Goal: Task Accomplishment & Management: Use online tool/utility

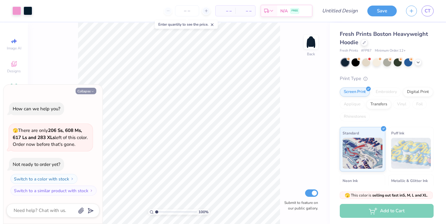
click at [91, 93] on button "Collapse" at bounding box center [85, 91] width 21 height 6
type textarea "x"
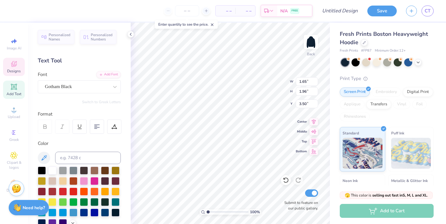
type textarea "F"
type input "0.55"
type input "3.30"
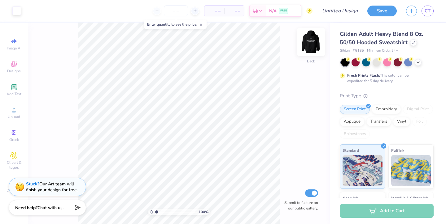
click at [306, 47] on img at bounding box center [310, 42] width 25 height 25
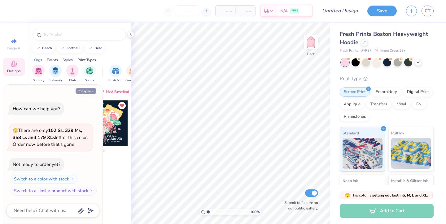
click at [90, 89] on button "Collapse" at bounding box center [85, 91] width 21 height 6
type textarea "x"
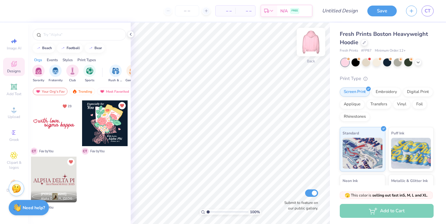
click at [308, 41] on img at bounding box center [310, 42] width 25 height 25
click at [114, 133] on div at bounding box center [105, 124] width 46 height 46
click at [305, 39] on img at bounding box center [310, 42] width 25 height 25
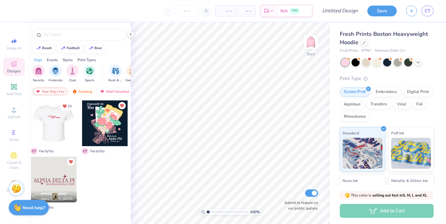
drag, startPoint x: 45, startPoint y: 130, endPoint x: 84, endPoint y: 165, distance: 51.9
click at [84, 167] on div "23 C T Fav by You C T Fav by You [PERSON_NAME] Alpha Delta Pi, [GEOGRAPHIC_DATA…" at bounding box center [79, 156] width 97 height 112
click at [312, 37] on img at bounding box center [310, 42] width 25 height 25
click at [54, 126] on div at bounding box center [54, 124] width 46 height 46
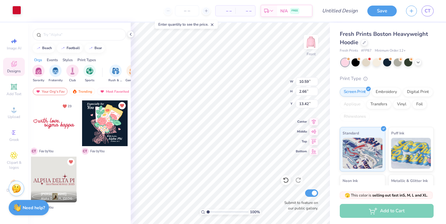
click at [17, 11] on div at bounding box center [16, 10] width 9 height 9
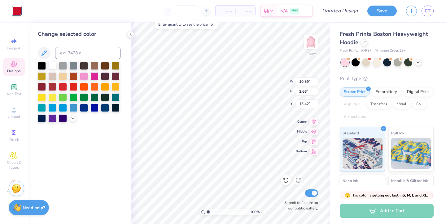
click at [50, 66] on div at bounding box center [52, 65] width 8 height 8
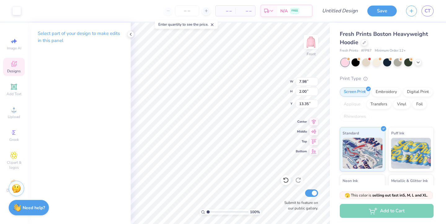
type input "7.98"
type input "2.00"
type input "13.35"
type input "16.79"
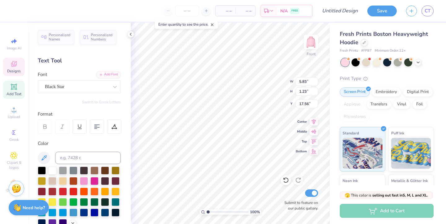
scroll to position [0, 1]
type textarea "fsha seniors"
type input "17.79"
click at [8, 70] on span "Designs" at bounding box center [14, 71] width 14 height 5
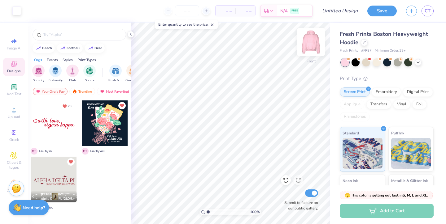
click at [317, 42] on img at bounding box center [310, 42] width 25 height 25
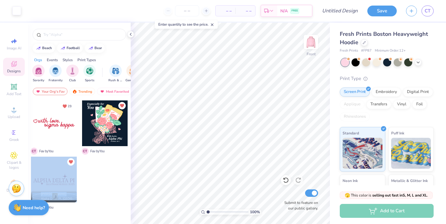
drag, startPoint x: 54, startPoint y: 177, endPoint x: 68, endPoint y: 191, distance: 19.5
click at [68, 191] on div "[PERSON_NAME] Alpha Delta Pi, [GEOGRAPHIC_DATA][US_STATE]" at bounding box center [54, 180] width 46 height 46
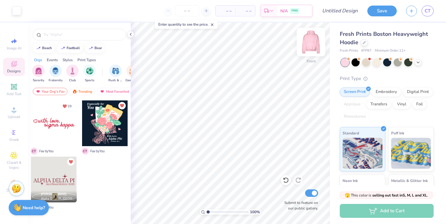
click at [314, 39] on img at bounding box center [310, 42] width 25 height 25
click at [192, 10] on input "number" at bounding box center [187, 10] width 24 height 11
type input "100"
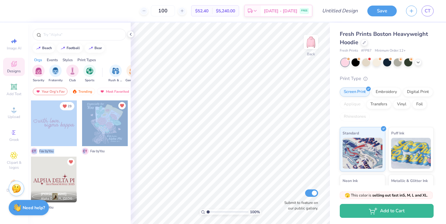
drag, startPoint x: 54, startPoint y: 123, endPoint x: 88, endPoint y: 154, distance: 45.4
click at [87, 154] on div "23 C T Fav by You C T Fav by You [PERSON_NAME] Alpha Delta Pi, [GEOGRAPHIC_DATA…" at bounding box center [79, 156] width 97 height 112
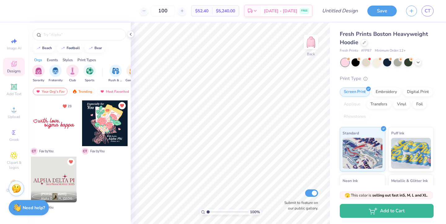
click at [113, 188] on div at bounding box center [105, 185] width 46 height 56
click at [65, 138] on div at bounding box center [54, 124] width 46 height 46
click at [12, 11] on div at bounding box center [16, 10] width 9 height 9
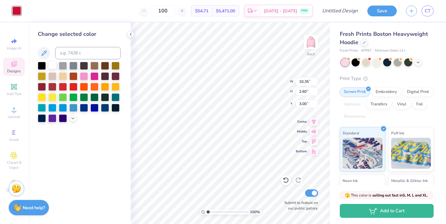
click at [52, 67] on div at bounding box center [52, 65] width 8 height 8
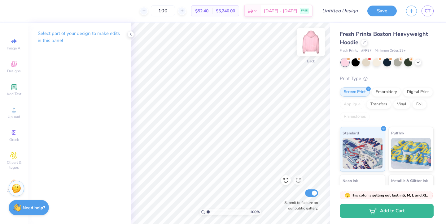
click at [311, 45] on img at bounding box center [310, 42] width 25 height 25
click at [16, 71] on span "Designs" at bounding box center [14, 71] width 14 height 5
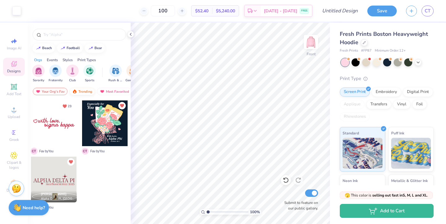
click at [85, 92] on div "Trending" at bounding box center [82, 91] width 26 height 7
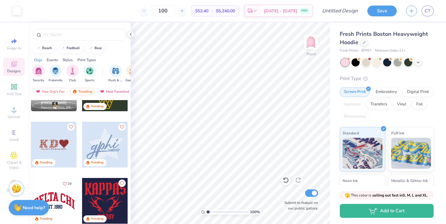
scroll to position [489, 0]
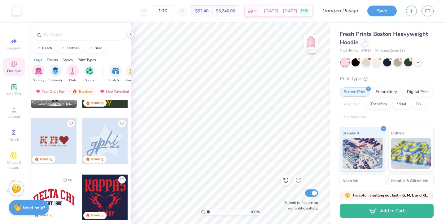
click at [110, 142] on div at bounding box center [105, 142] width 46 height 46
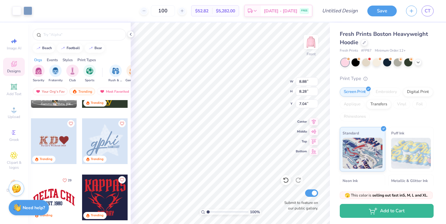
type input "7.04"
type input "10.87"
type input "10.13"
type input "5.19"
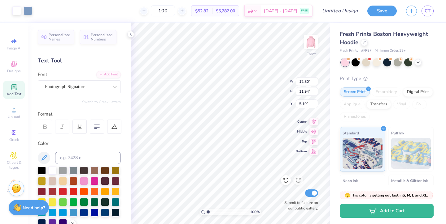
type input "12.80"
type input "11.94"
type input "5.49"
click at [29, 10] on div at bounding box center [28, 10] width 9 height 9
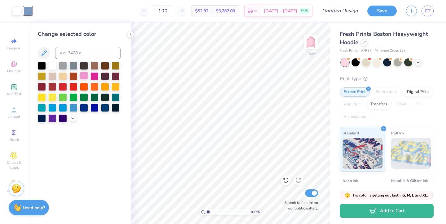
click at [84, 76] on div at bounding box center [84, 76] width 8 height 8
click at [97, 76] on div at bounding box center [94, 76] width 8 height 8
click at [87, 76] on div at bounding box center [84, 76] width 8 height 8
click at [71, 110] on div at bounding box center [73, 107] width 8 height 8
click at [73, 118] on icon at bounding box center [72, 117] width 5 height 5
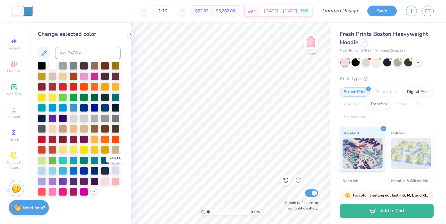
click at [117, 169] on div at bounding box center [115, 170] width 8 height 8
click at [50, 167] on div at bounding box center [52, 170] width 8 height 8
click at [41, 171] on div at bounding box center [42, 170] width 8 height 8
click at [116, 158] on div at bounding box center [115, 160] width 8 height 8
click at [45, 171] on div at bounding box center [42, 170] width 8 height 8
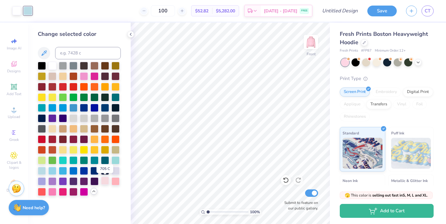
click at [105, 182] on div at bounding box center [105, 181] width 8 height 8
click at [84, 78] on div at bounding box center [84, 76] width 8 height 8
click at [116, 181] on div at bounding box center [115, 181] width 8 height 8
click at [53, 191] on div at bounding box center [52, 192] width 8 height 8
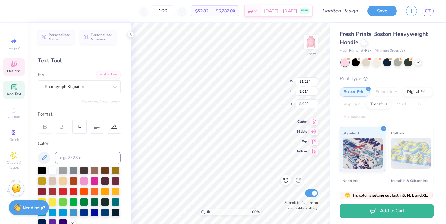
scroll to position [0, 0]
type textarea "FSHA"
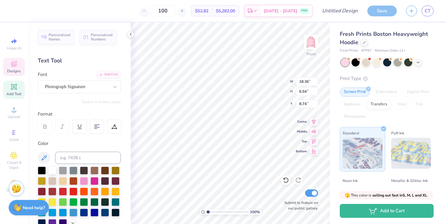
type textarea "F"
type textarea "fsha"
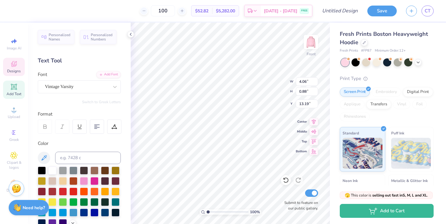
scroll to position [0, 0]
type textarea "class of '26"
click at [306, 47] on img at bounding box center [310, 42] width 25 height 25
type input "10.04"
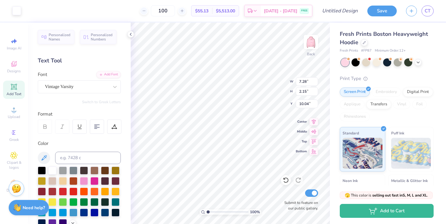
type input "5.70"
type input "1.68"
type input "10.51"
type input "10.56"
type input "11.32"
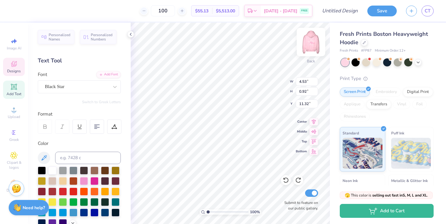
click at [316, 42] on img at bounding box center [310, 42] width 25 height 25
type textarea "c"
type textarea "seniors"
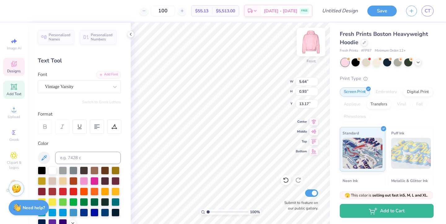
scroll to position [0, 0]
type textarea "C"
type textarea "class of 2026"
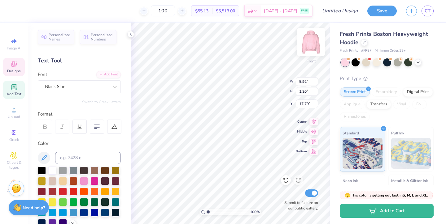
scroll to position [0, 1]
click at [19, 67] on div "Designs" at bounding box center [14, 67] width 22 height 18
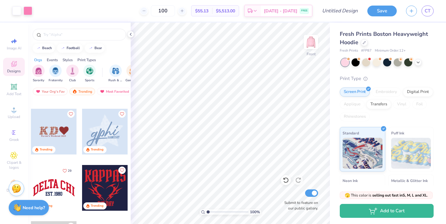
scroll to position [498, 0]
click at [122, 114] on icon "Like" at bounding box center [121, 114] width 4 height 4
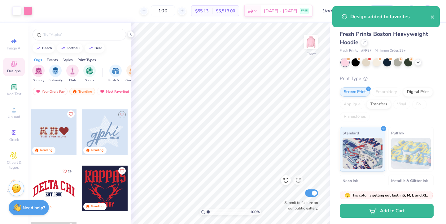
click at [71, 114] on icon "Like" at bounding box center [70, 114] width 4 height 4
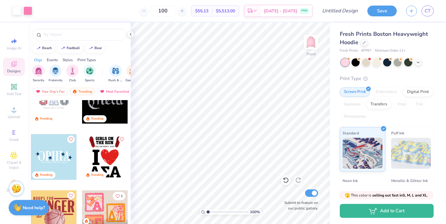
scroll to position [1206, 0]
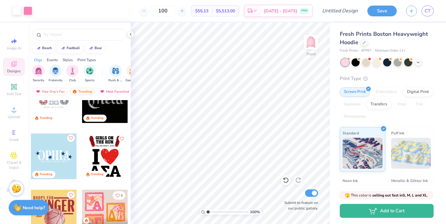
click at [71, 138] on icon "Like" at bounding box center [70, 138] width 4 height 4
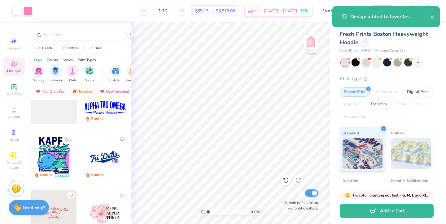
scroll to position [1472, 0]
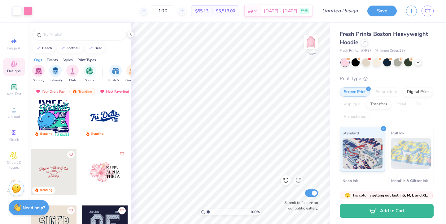
click at [121, 155] on icon "Like" at bounding box center [121, 154] width 4 height 4
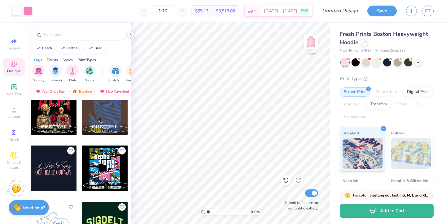
scroll to position [1700, 0]
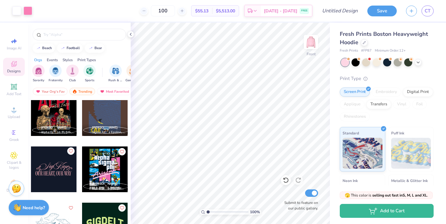
click at [70, 151] on icon "Like" at bounding box center [70, 151] width 4 height 4
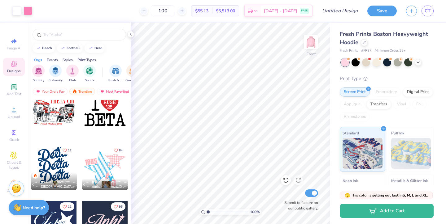
scroll to position [2166, 0]
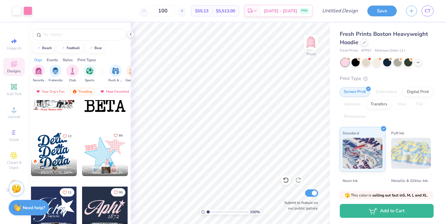
click at [117, 133] on button "84" at bounding box center [118, 136] width 15 height 8
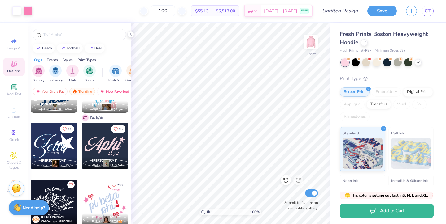
scroll to position [2242, 0]
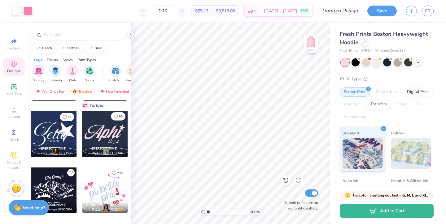
click at [117, 115] on icon "Like" at bounding box center [116, 116] width 4 height 4
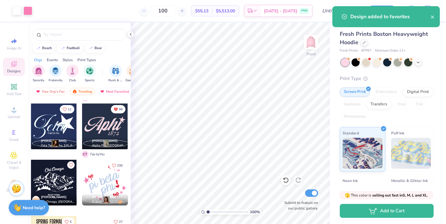
scroll to position [2252, 0]
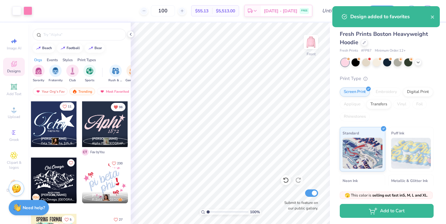
click at [65, 107] on icon "Like" at bounding box center [65, 107] width 4 height 4
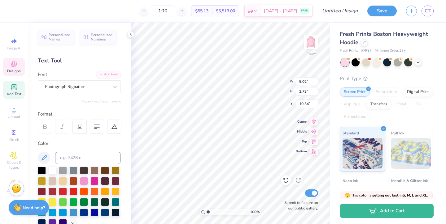
scroll to position [0, 0]
type textarea "seniors"
click at [275, 77] on div "100 % Front W 5.02 5.02 " H 3.73 3.73 " Y 10.34 10.34 " Center Middle Top Botto…" at bounding box center [230, 124] width 199 height 202
type input "3.62"
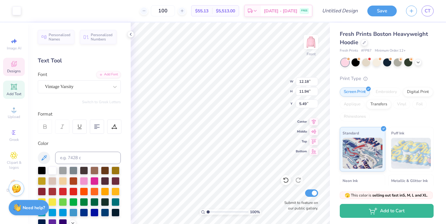
type input "0.87"
type input "13.26"
type textarea "on the hill"
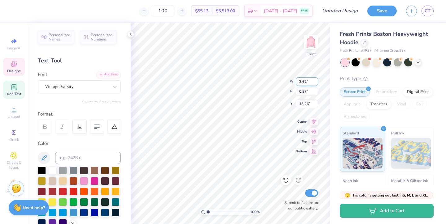
click at [261, 79] on div "100 % Front W 3.62 3.62 " H 0.87 0.87 " Y 13.26 13.26 " Center Middle Top Botto…" at bounding box center [230, 124] width 199 height 202
type input "6.91"
type input "2.03"
type input "11.23"
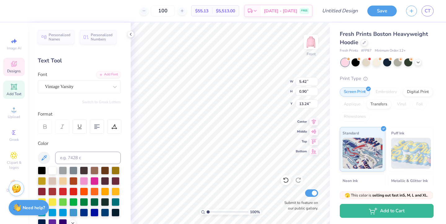
type textarea "fsha"
type input "9.99"
type input "12.86"
click at [283, 181] on icon at bounding box center [285, 180] width 6 height 6
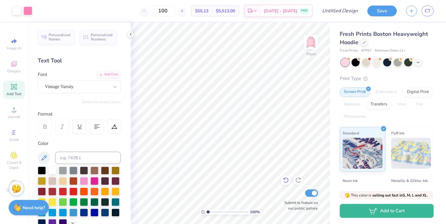
click at [283, 181] on icon at bounding box center [285, 180] width 6 height 6
click at [286, 179] on icon at bounding box center [285, 180] width 6 height 6
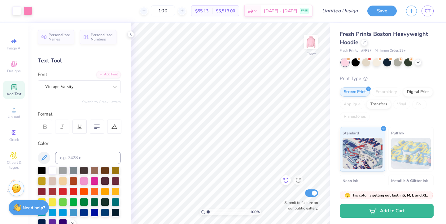
click at [286, 179] on icon at bounding box center [285, 180] width 6 height 6
click at [282, 178] on icon at bounding box center [285, 180] width 6 height 6
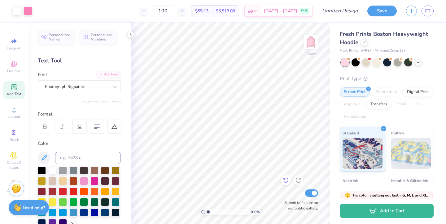
click at [282, 178] on icon at bounding box center [285, 180] width 6 height 6
click at [286, 181] on icon at bounding box center [285, 180] width 6 height 6
click at [285, 181] on icon at bounding box center [285, 180] width 6 height 6
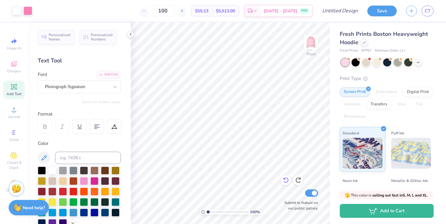
click at [286, 180] on icon at bounding box center [285, 180] width 6 height 6
click at [286, 179] on icon at bounding box center [285, 180] width 6 height 6
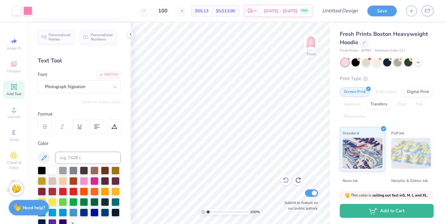
click at [286, 179] on icon at bounding box center [285, 180] width 6 height 6
click at [286, 180] on icon at bounding box center [285, 180] width 6 height 6
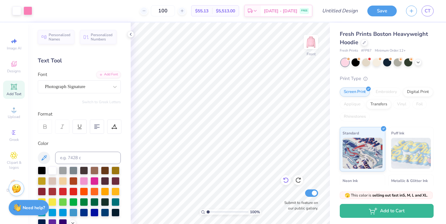
click at [286, 180] on icon at bounding box center [285, 180] width 6 height 6
click at [300, 179] on icon at bounding box center [299, 178] width 1 height 1
click at [296, 179] on icon at bounding box center [298, 180] width 6 height 6
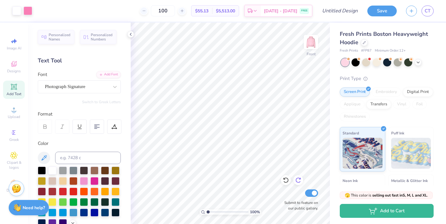
click at [300, 182] on icon at bounding box center [297, 181] width 5 height 6
type textarea "'26"
click at [306, 45] on img at bounding box center [310, 42] width 25 height 25
click at [11, 64] on icon at bounding box center [13, 63] width 7 height 7
